Goal: Transaction & Acquisition: Book appointment/travel/reservation

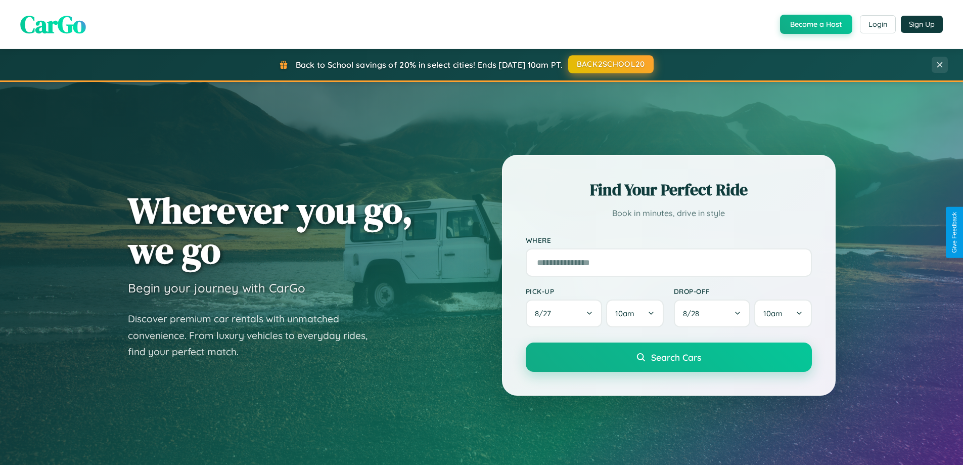
click at [610, 65] on button "BACK2SCHOOL20" at bounding box center [610, 64] width 85 height 18
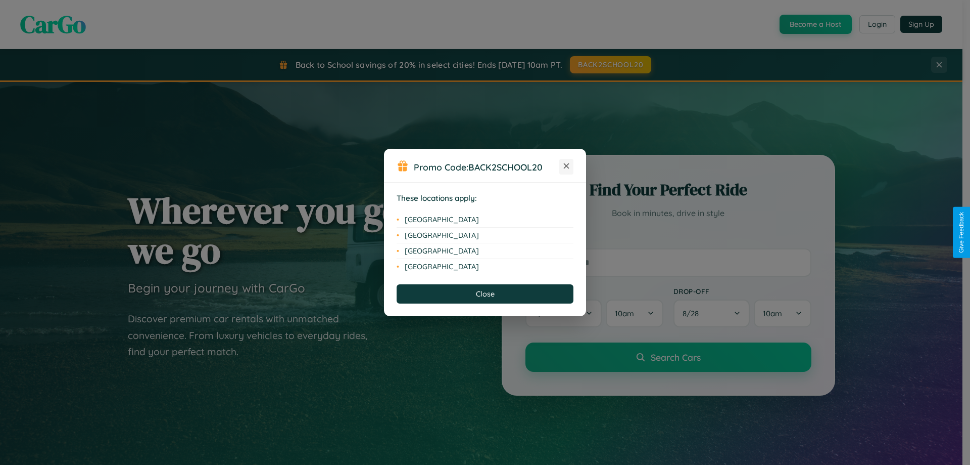
click at [567, 166] on icon at bounding box center [567, 166] width 6 height 6
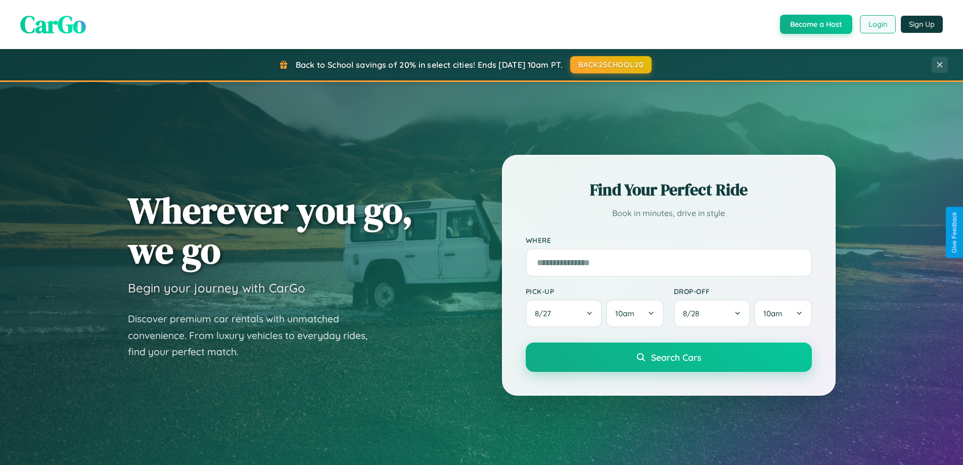
click at [877, 24] on button "Login" at bounding box center [878, 24] width 36 height 18
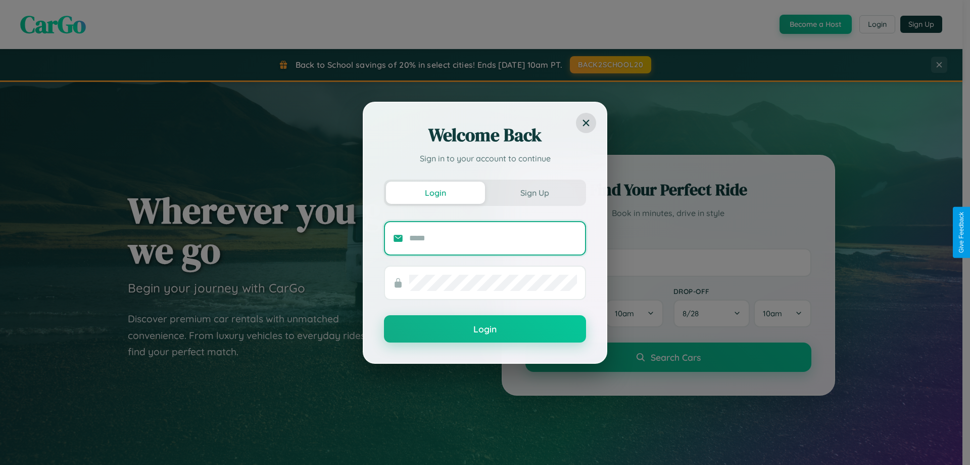
click at [493, 238] on input "text" at bounding box center [493, 238] width 168 height 16
type input "**********"
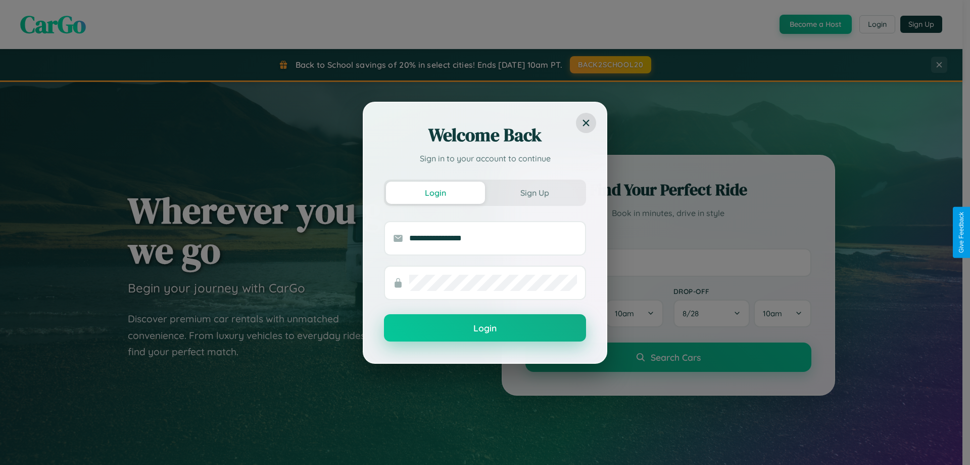
click at [485, 328] on button "Login" at bounding box center [485, 327] width 202 height 27
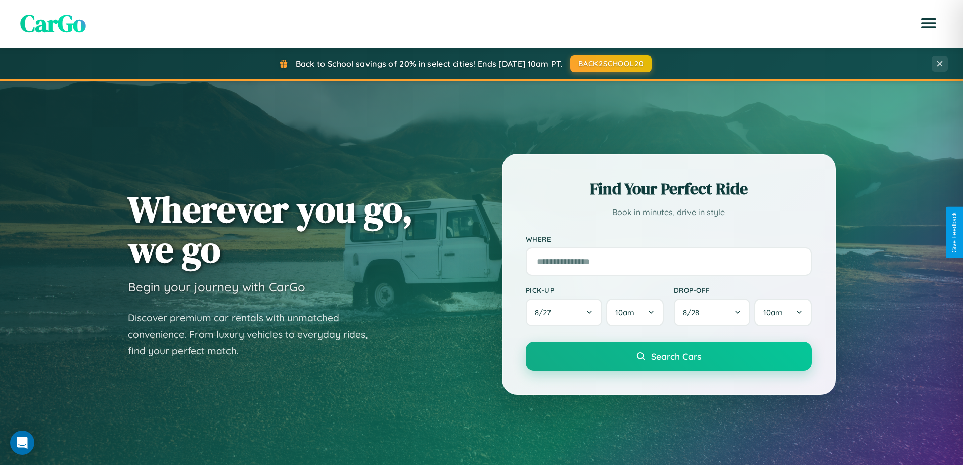
scroll to position [436, 0]
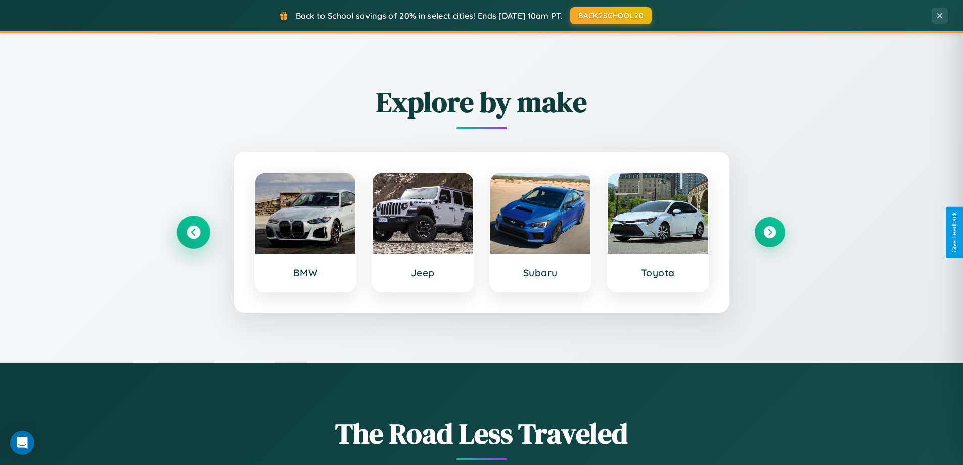
click at [193, 232] on icon at bounding box center [194, 232] width 14 height 14
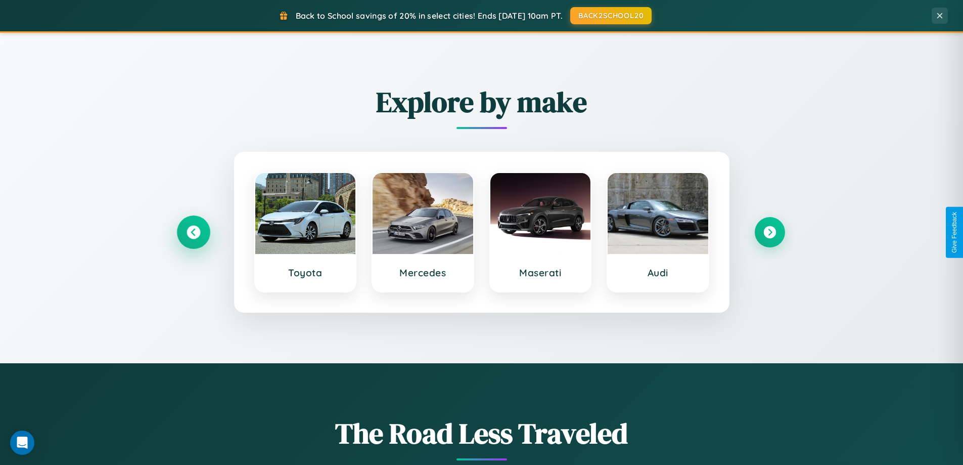
click at [193, 232] on icon at bounding box center [194, 232] width 14 height 14
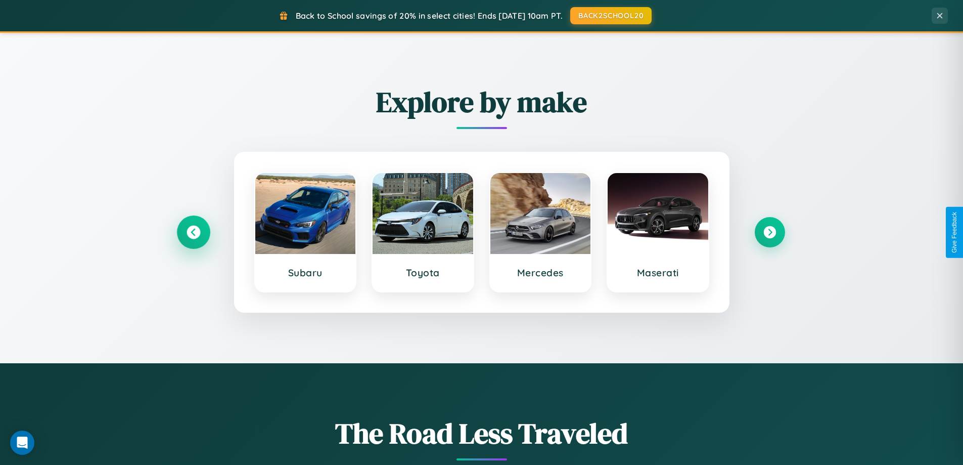
click at [193, 232] on icon at bounding box center [194, 232] width 14 height 14
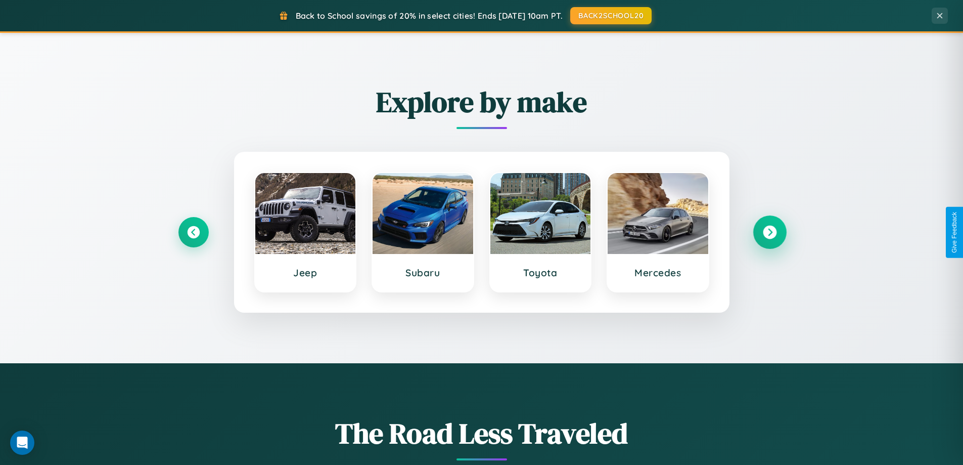
click at [769, 232] on icon at bounding box center [770, 232] width 14 height 14
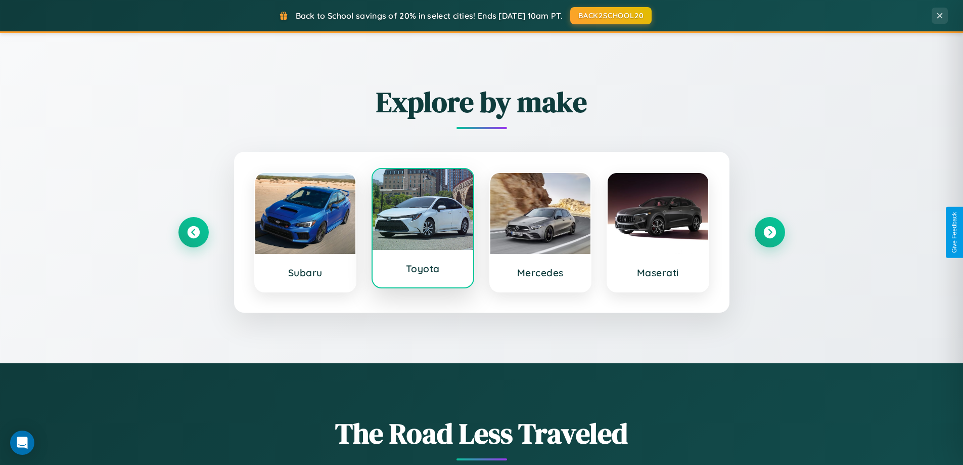
click at [423, 231] on div at bounding box center [423, 209] width 101 height 81
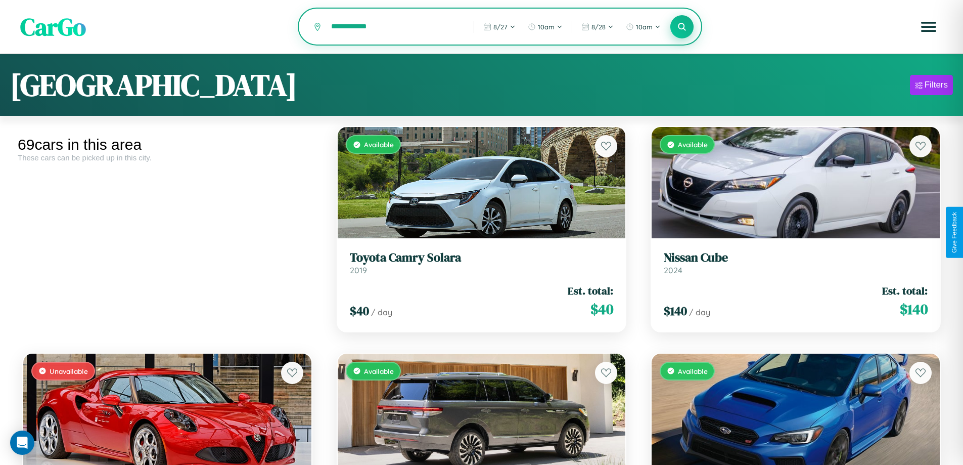
type input "**********"
click at [682, 27] on icon at bounding box center [682, 27] width 10 height 10
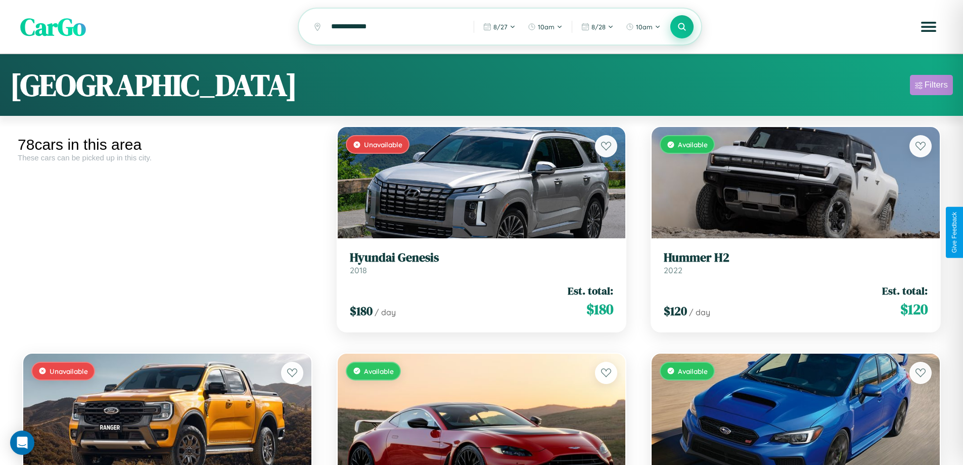
click at [931, 86] on div "Filters" at bounding box center [935, 85] width 23 height 10
